Goal: Task Accomplishment & Management: Use online tool/utility

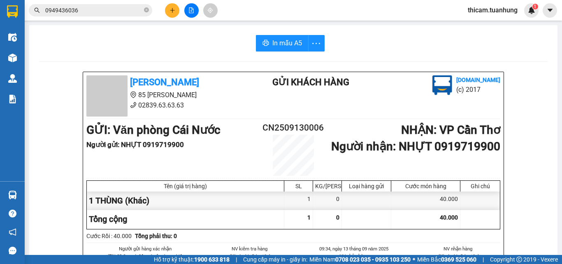
click at [128, 14] on input "0949436036" at bounding box center [93, 10] width 97 height 9
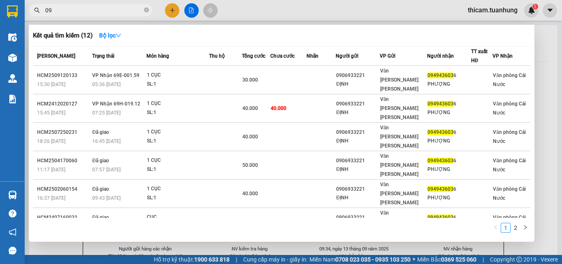
type input "0"
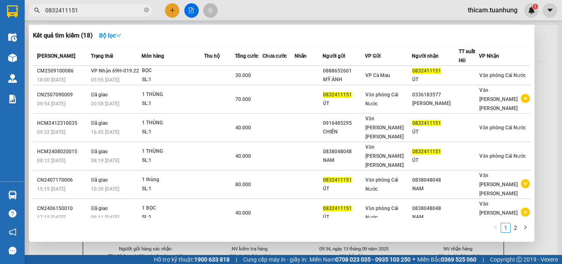
type input "0832411151"
click at [248, 5] on div at bounding box center [281, 132] width 562 height 264
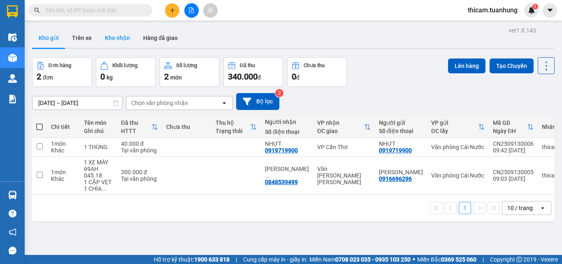
click at [125, 40] on button "Kho nhận" at bounding box center [117, 38] width 38 height 20
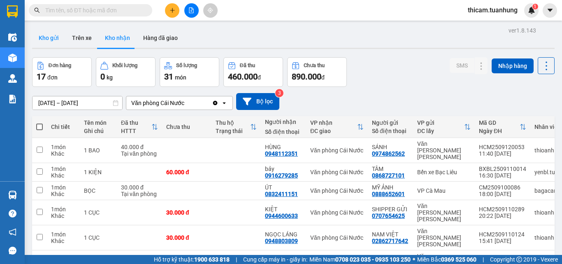
click at [49, 38] on button "Kho gửi" at bounding box center [48, 38] width 33 height 20
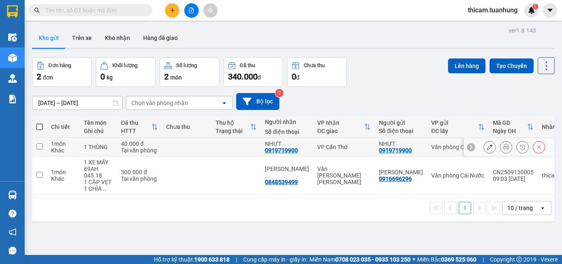
click at [37, 145] on input "checkbox" at bounding box center [40, 146] width 6 height 6
checkbox input "true"
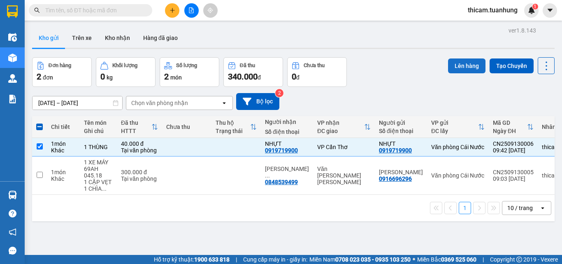
click at [466, 67] on button "Lên hàng" at bounding box center [466, 65] width 37 height 15
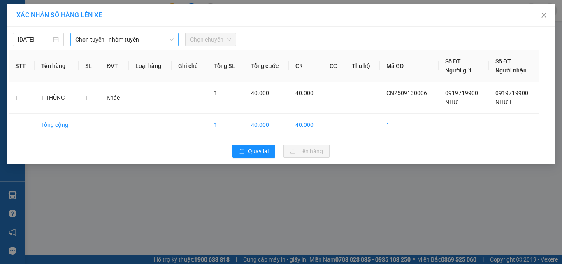
click at [152, 38] on span "Chọn tuyến - nhóm tuyến" at bounding box center [124, 39] width 98 height 12
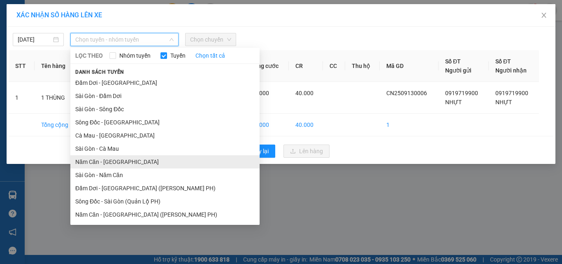
drag, startPoint x: 116, startPoint y: 160, endPoint x: 116, endPoint y: 123, distance: 37.0
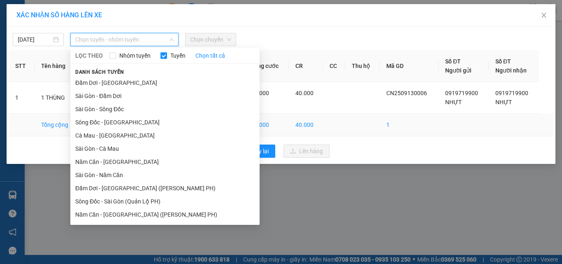
click at [116, 159] on li "Năm Căn - Sài Gòn" at bounding box center [164, 161] width 189 height 13
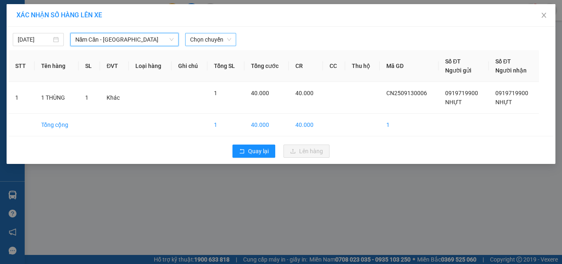
click at [233, 42] on div "Chọn chuyến" at bounding box center [210, 39] width 51 height 13
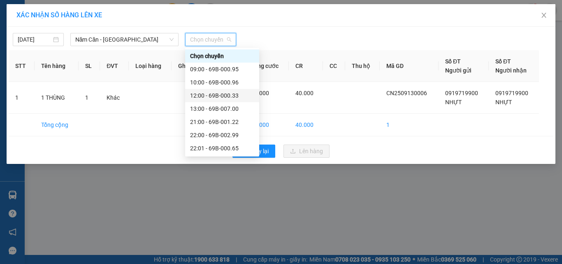
click at [222, 95] on div "12:00 - 69B-000.33" at bounding box center [222, 95] width 64 height 9
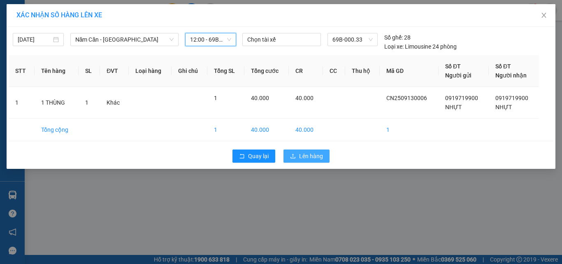
click at [301, 154] on span "Lên hàng" at bounding box center [311, 155] width 24 height 9
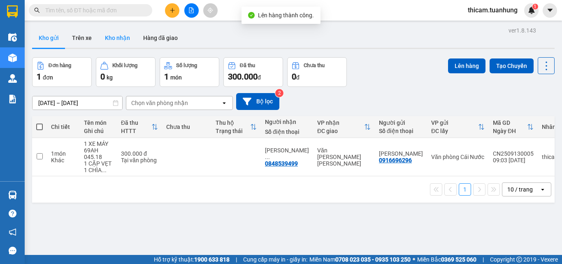
click at [130, 43] on button "Kho nhận" at bounding box center [117, 38] width 38 height 20
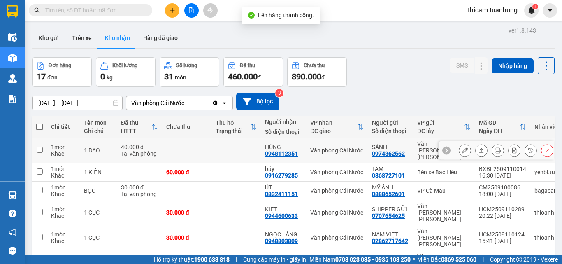
scroll to position [41, 0]
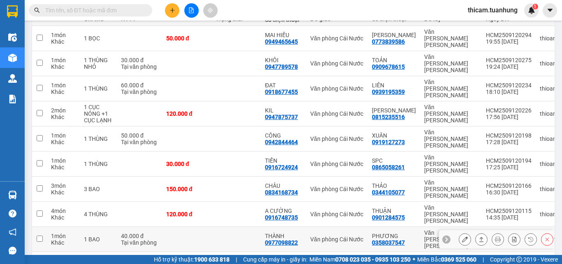
scroll to position [71, 0]
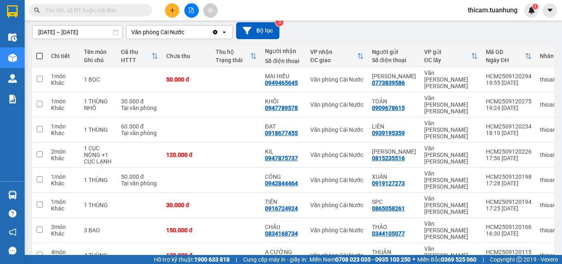
click at [93, 13] on input "text" at bounding box center [93, 10] width 97 height 9
click at [111, 9] on input "text" at bounding box center [93, 10] width 97 height 9
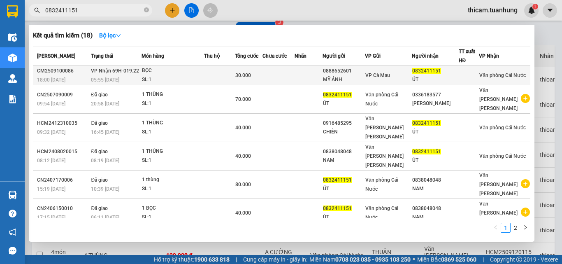
type input "0832411151"
click at [214, 75] on td at bounding box center [219, 75] width 31 height 19
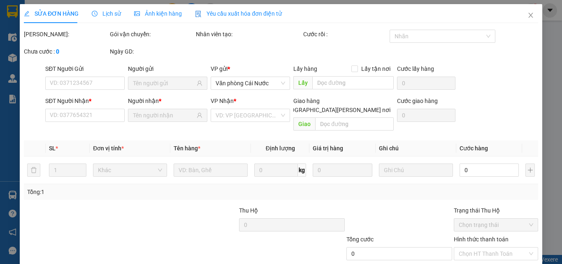
type input "0888652601"
type input "MỸ ẢNH"
type input "0832411151"
type input "ÚT"
type input "30.000"
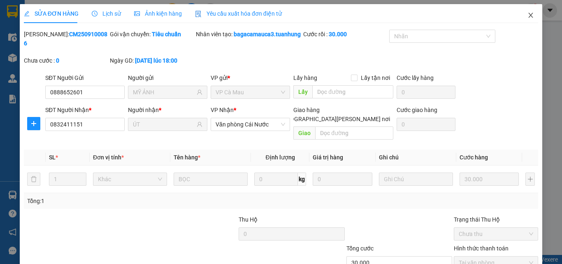
click at [528, 17] on icon "close" at bounding box center [531, 15] width 7 height 7
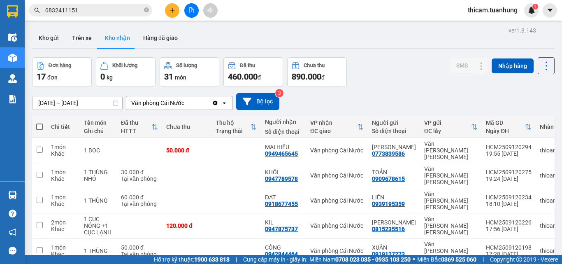
click at [111, 7] on input "0832411151" at bounding box center [93, 10] width 97 height 9
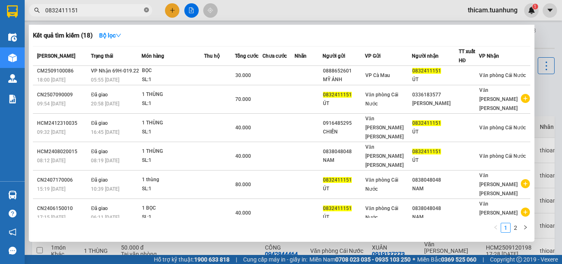
click at [147, 12] on icon "close-circle" at bounding box center [146, 9] width 5 height 5
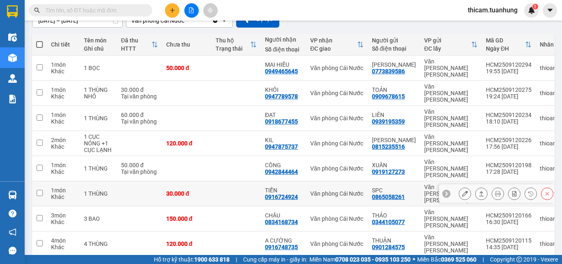
scroll to position [112, 0]
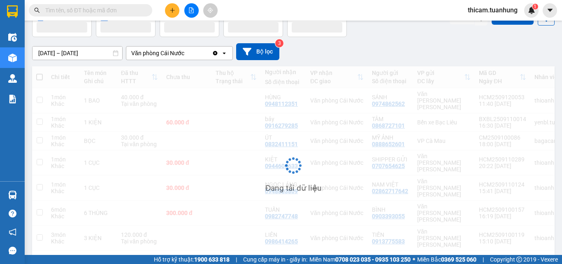
scroll to position [50, 0]
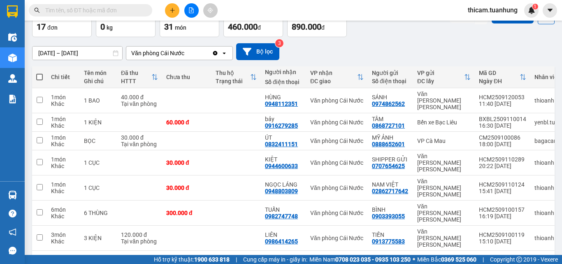
click at [445, 249] on button "1" at bounding box center [450, 264] width 12 height 12
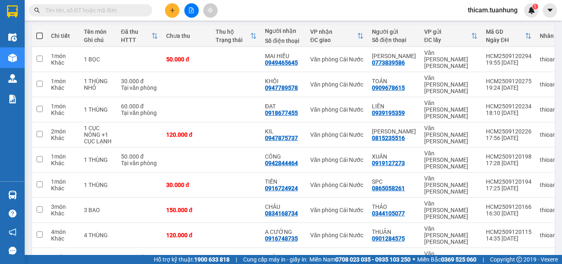
scroll to position [112, 0]
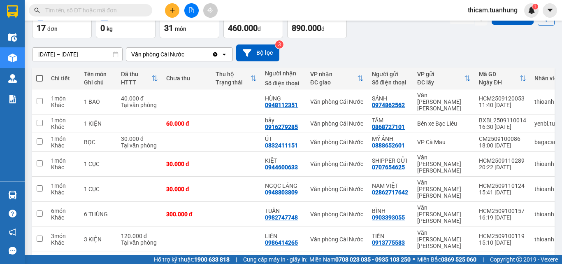
scroll to position [50, 0]
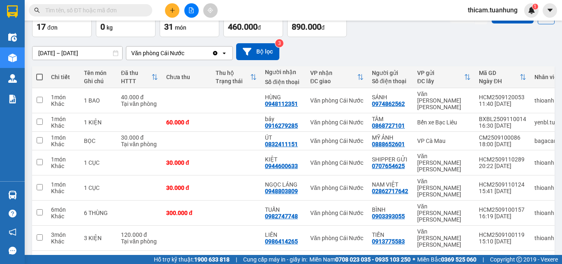
click at [117, 14] on input "text" at bounding box center [93, 10] width 97 height 9
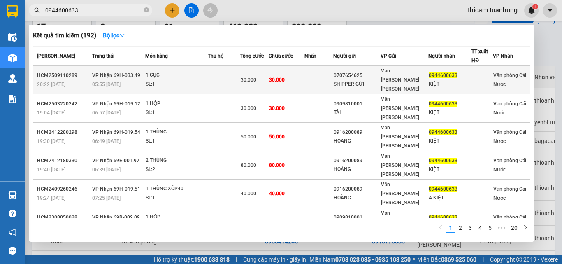
type input "0944600633"
click at [229, 79] on td at bounding box center [224, 80] width 33 height 28
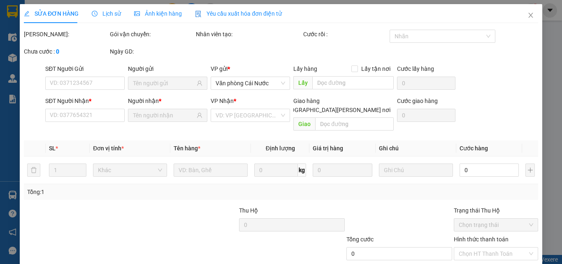
type input "0707654625"
type input "SHIPPER GỬI"
type input "0944600633"
type input "KIỆT"
type input "30.000"
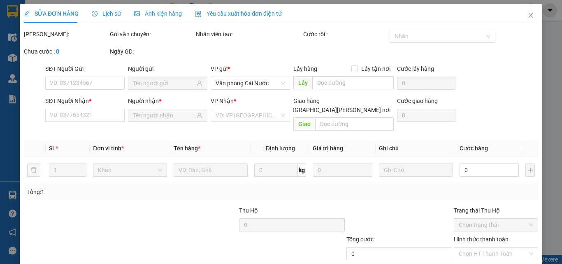
type input "30.000"
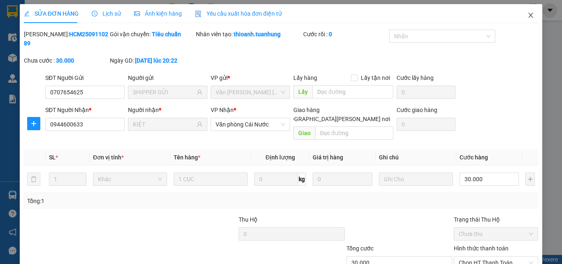
click at [529, 16] on span "Close" at bounding box center [530, 15] width 23 height 23
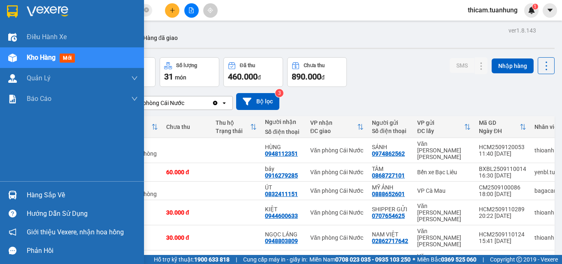
click at [36, 193] on div "Hàng sắp về" at bounding box center [82, 195] width 111 height 12
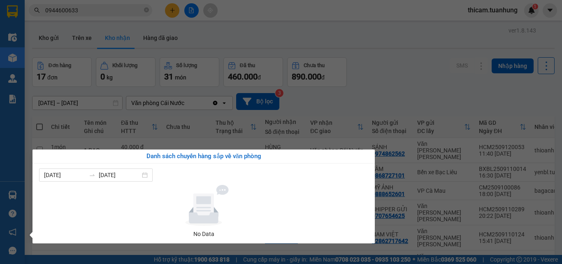
click at [358, 48] on section "Kết quả tìm kiếm ( 192 ) Bộ lọc Mã ĐH Trạng thái Món hàng Thu hộ Tổng cước Chưa…" at bounding box center [281, 132] width 562 height 264
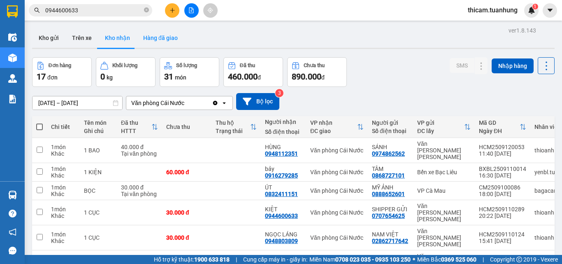
click at [162, 35] on button "Hàng đã giao" at bounding box center [161, 38] width 48 height 20
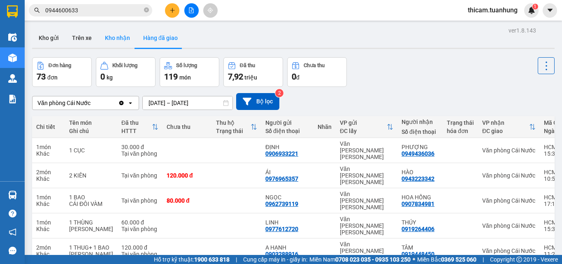
click at [120, 37] on button "Kho nhận" at bounding box center [117, 38] width 38 height 20
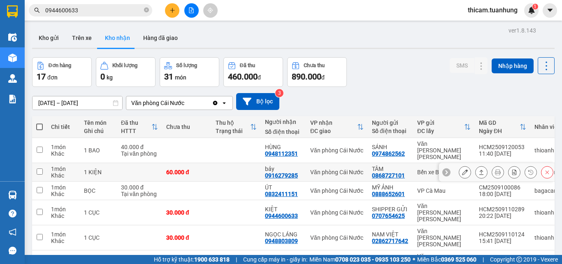
scroll to position [41, 0]
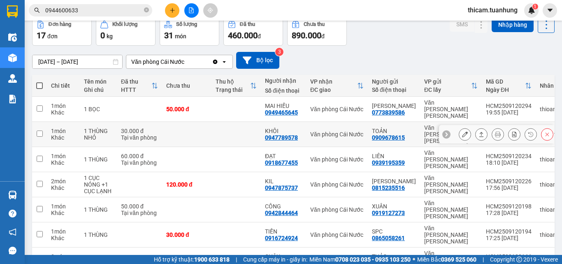
scroll to position [82, 0]
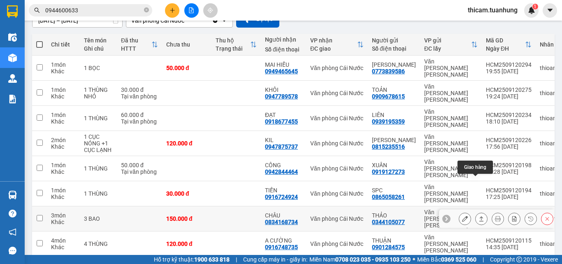
click at [476, 212] on button at bounding box center [482, 219] width 12 height 14
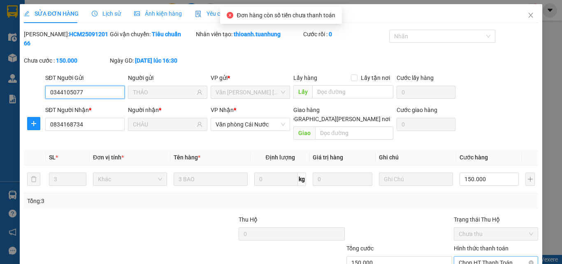
scroll to position [42, 0]
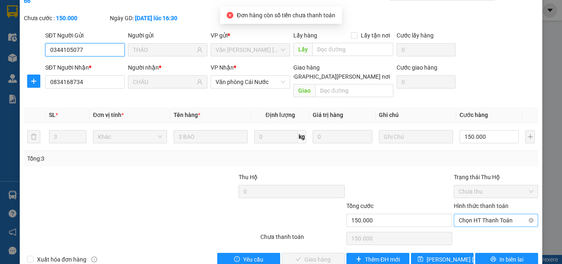
click at [479, 214] on span "Chọn HT Thanh Toán" at bounding box center [496, 220] width 74 height 12
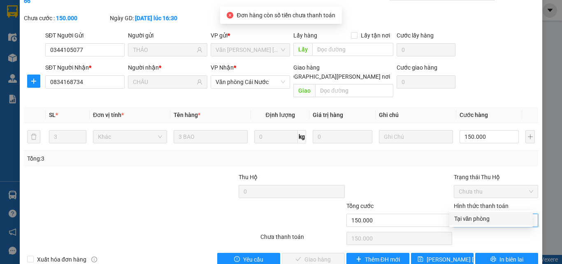
click at [475, 215] on div "Tại văn phòng" at bounding box center [491, 218] width 74 height 9
type input "0"
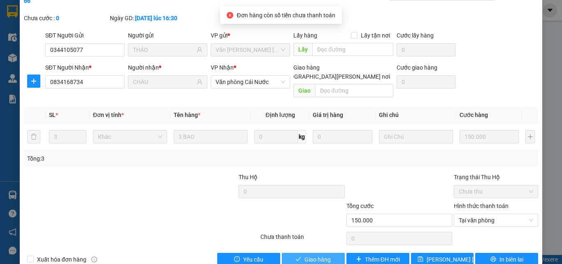
click at [309, 249] on span "Giao hàng" at bounding box center [318, 259] width 26 height 9
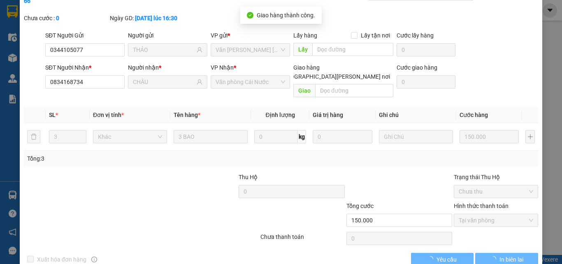
scroll to position [0, 0]
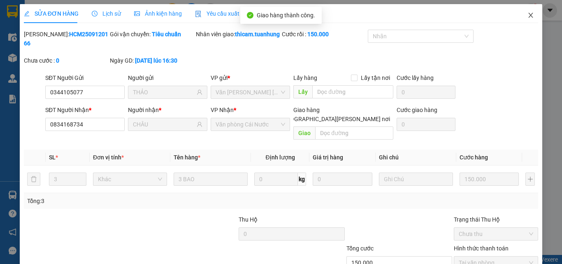
click at [528, 14] on icon "close" at bounding box center [531, 15] width 7 height 7
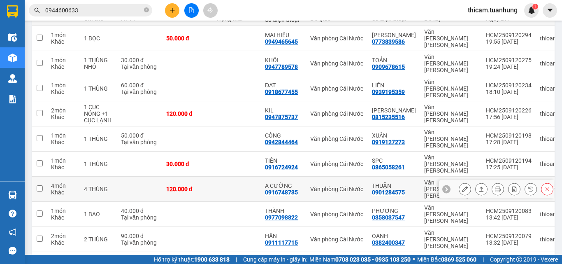
scroll to position [71, 0]
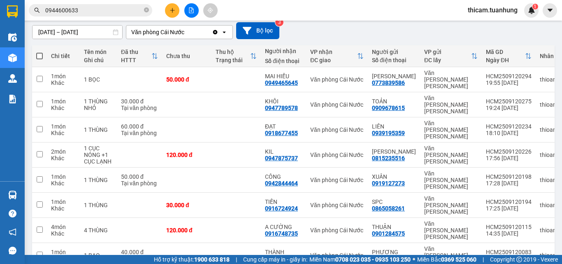
click at [125, 11] on input "0944600633" at bounding box center [93, 10] width 97 height 9
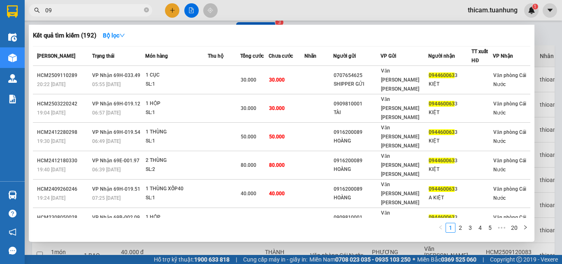
type input "0"
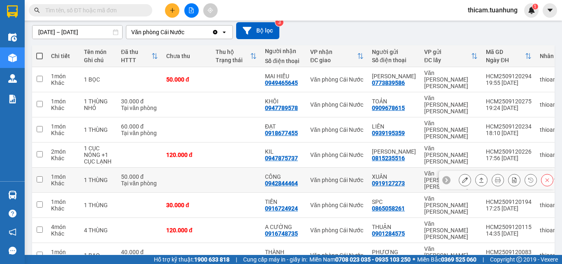
scroll to position [112, 0]
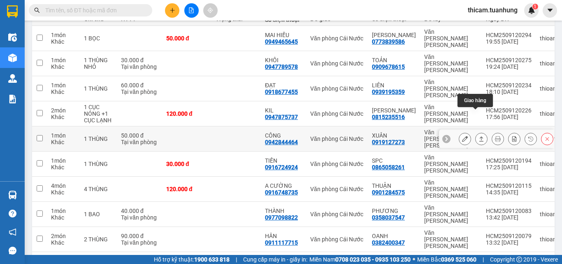
click at [479, 136] on icon at bounding box center [482, 139] width 6 height 6
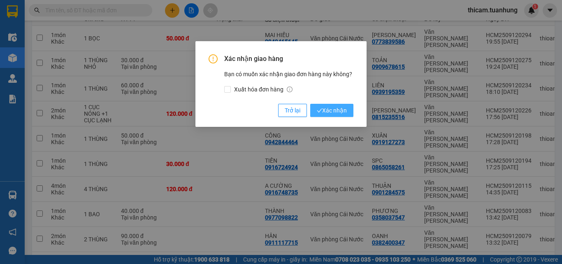
click at [337, 113] on span "Xác nhận" at bounding box center [332, 110] width 30 height 9
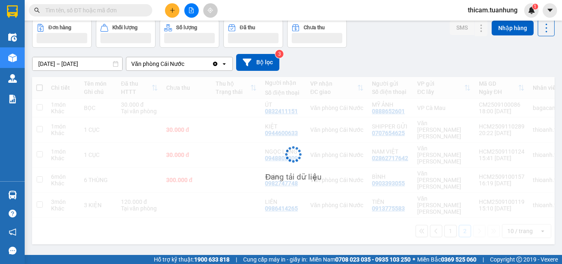
scroll to position [38, 0]
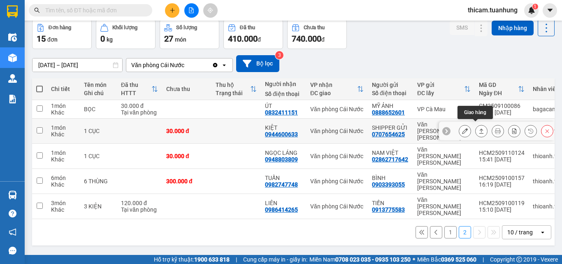
click at [479, 128] on icon at bounding box center [482, 131] width 6 height 6
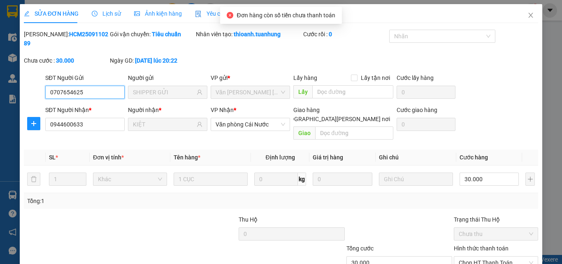
scroll to position [42, 0]
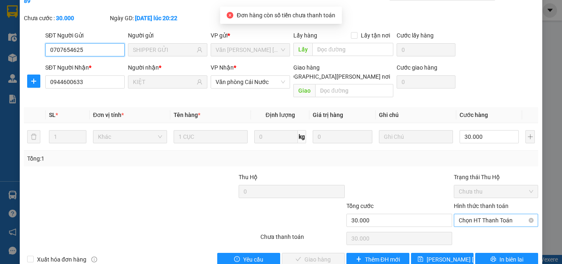
click at [479, 214] on span "Chọn HT Thanh Toán" at bounding box center [496, 220] width 74 height 12
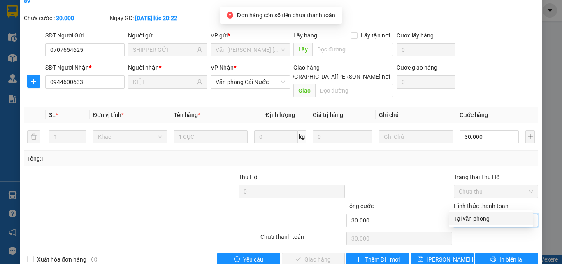
drag, startPoint x: 472, startPoint y: 220, endPoint x: 384, endPoint y: 225, distance: 89.0
click at [472, 220] on div "Tại văn phòng" at bounding box center [491, 218] width 74 height 9
type input "0"
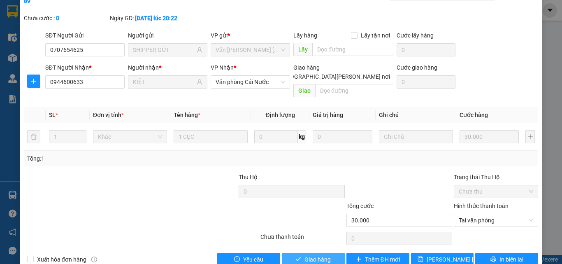
click at [316, 249] on span "Giao hàng" at bounding box center [318, 259] width 26 height 9
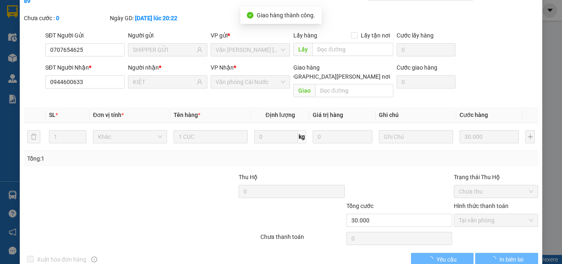
scroll to position [0, 0]
